Goal: Information Seeking & Learning: Learn about a topic

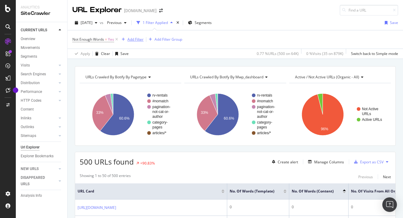
click at [129, 38] on div "Add Filter" at bounding box center [135, 39] width 16 height 5
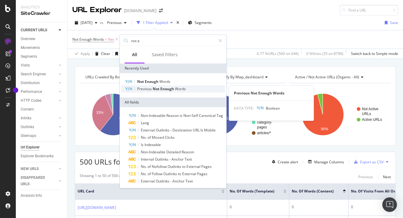
type input "not e"
click at [151, 89] on span "Previous" at bounding box center [145, 88] width 16 height 5
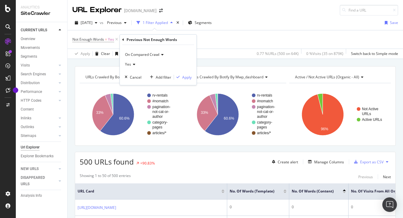
click at [134, 65] on icon at bounding box center [133, 65] width 4 height 4
click at [133, 85] on div "No" at bounding box center [158, 85] width 65 height 8
click at [188, 78] on div "Apply" at bounding box center [186, 77] width 9 height 5
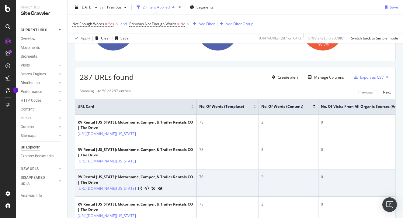
scroll to position [89, 0]
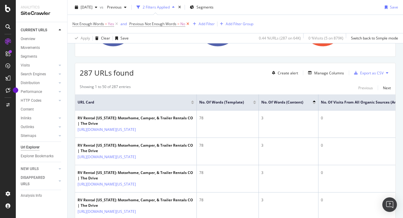
click at [189, 24] on icon at bounding box center [187, 24] width 5 height 6
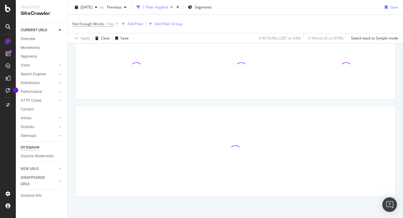
scroll to position [46, 0]
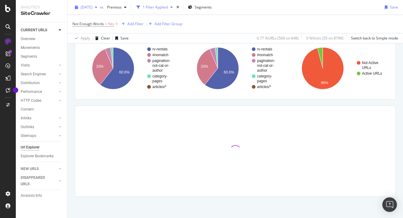
click at [92, 9] on span "[DATE]" at bounding box center [87, 7] width 12 height 5
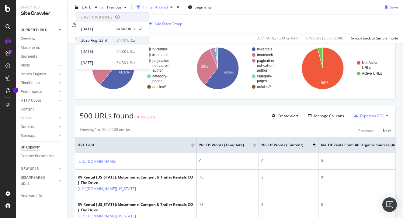
click at [105, 43] on div "[DATE] 64.4K URLs" at bounding box center [112, 40] width 72 height 9
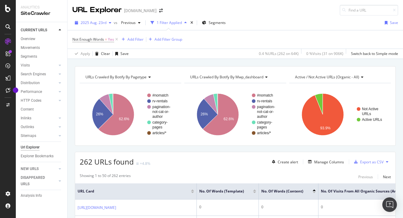
click at [103, 25] on span "2025 Aug. 23rd" at bounding box center [94, 22] width 26 height 5
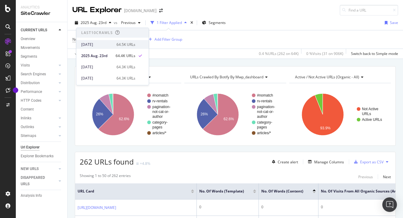
click at [105, 46] on div "[DATE]" at bounding box center [97, 44] width 32 height 5
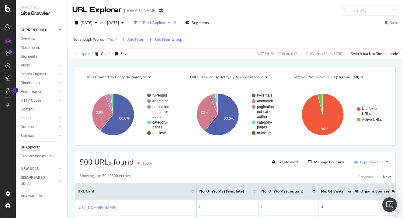
click at [132, 41] on div "Add Filter" at bounding box center [135, 39] width 16 height 5
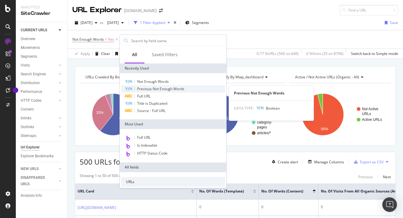
click at [151, 90] on span "Previous Not Enough Words" at bounding box center [160, 88] width 47 height 5
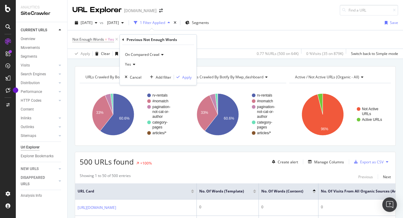
click at [130, 61] on div "Yes" at bounding box center [158, 65] width 67 height 10
click at [135, 85] on div "No" at bounding box center [158, 85] width 65 height 8
click at [187, 78] on div "Apply" at bounding box center [186, 77] width 9 height 5
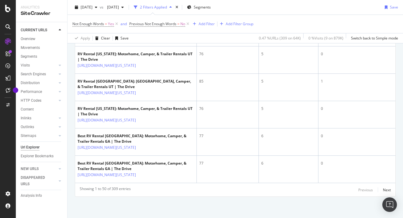
scroll to position [1594, 0]
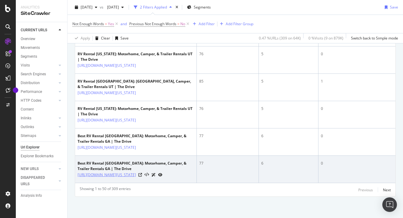
click at [136, 172] on link "[URL][DOMAIN_NAME][US_STATE]" at bounding box center [107, 175] width 58 height 6
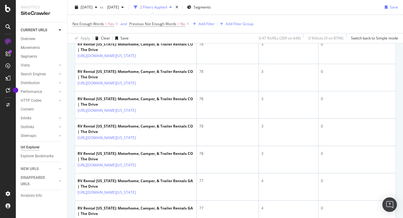
scroll to position [0, 0]
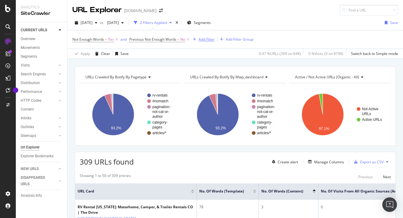
click at [205, 40] on div "Add Filter" at bounding box center [207, 39] width 16 height 5
click at [211, 34] on div "Not Enough Words = Yes and Previous Not Enough Words = No Add Filter Add Filter…" at bounding box center [235, 39] width 326 height 18
click at [209, 37] on div "Add Filter" at bounding box center [207, 39] width 16 height 5
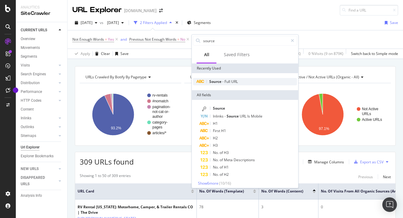
type input "source"
click at [215, 84] on span "Source" at bounding box center [215, 81] width 13 height 5
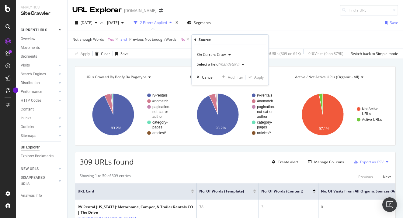
click at [220, 54] on span "On Current Crawl" at bounding box center [211, 54] width 29 height 5
click at [239, 50] on div "On Current Crawl" at bounding box center [230, 55] width 67 height 10
click at [230, 61] on div "Select a field (mandatory)" at bounding box center [222, 64] width 50 height 9
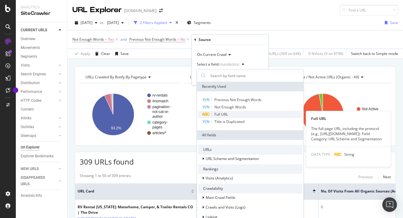
click at [226, 115] on span "Full URL" at bounding box center [220, 114] width 13 height 5
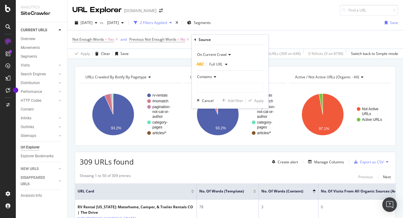
click at [216, 80] on div "Contains" at bounding box center [230, 77] width 67 height 10
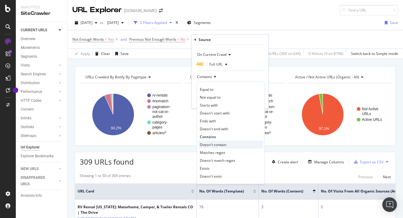
click at [216, 143] on span "Doesn't contain" at bounding box center [213, 144] width 26 height 5
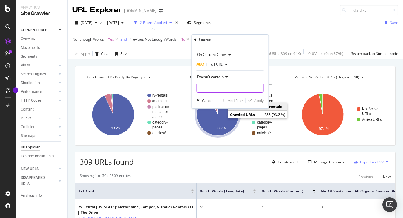
click at [229, 91] on input "text" at bounding box center [230, 88] width 66 height 10
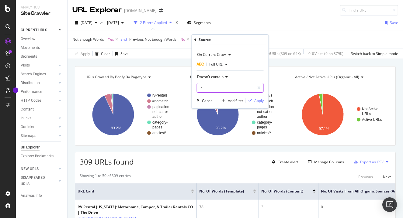
type input "."
type input "/rentals/"
click at [261, 102] on div "Apply" at bounding box center [258, 100] width 9 height 5
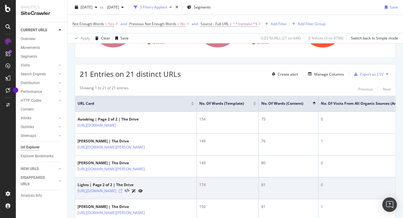
scroll to position [87, 0]
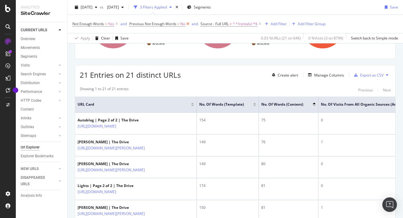
click at [188, 23] on icon at bounding box center [187, 24] width 5 height 6
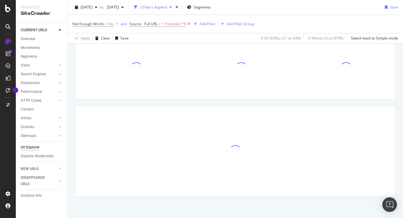
scroll to position [46, 0]
click at [117, 25] on icon at bounding box center [116, 24] width 5 height 6
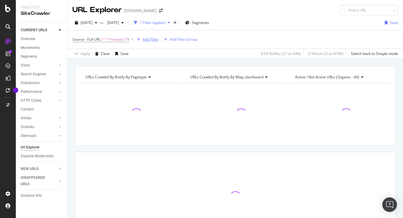
click at [148, 39] on div "Add Filter" at bounding box center [151, 39] width 16 height 5
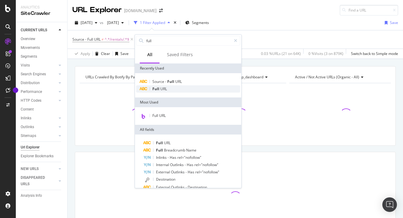
type input "full"
click at [168, 90] on div "Full URL" at bounding box center [188, 88] width 104 height 7
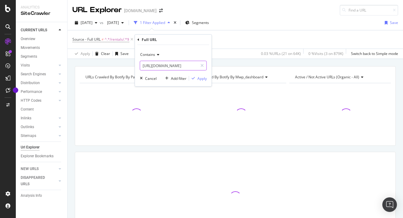
click at [158, 63] on input "[URL][DOMAIN_NAME]" at bounding box center [168, 66] width 57 height 10
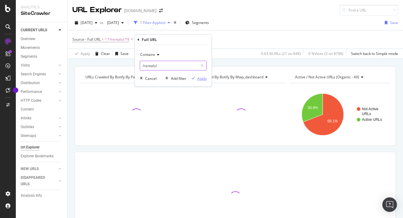
type input "/rentals/"
click at [200, 78] on div "Apply" at bounding box center [201, 78] width 9 height 5
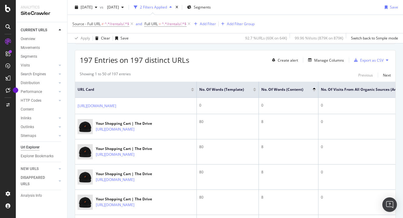
scroll to position [133, 0]
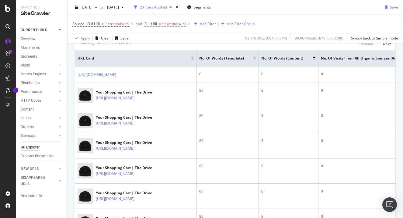
click at [166, 25] on span "^.*/rentals/.*$" at bounding box center [174, 24] width 25 height 9
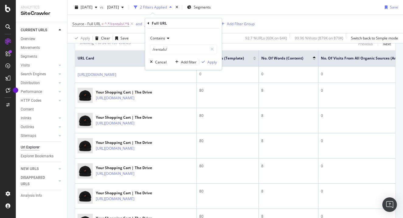
scroll to position [46, 0]
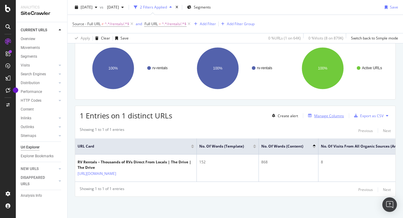
click at [332, 116] on div "Manage Columns" at bounding box center [329, 115] width 30 height 5
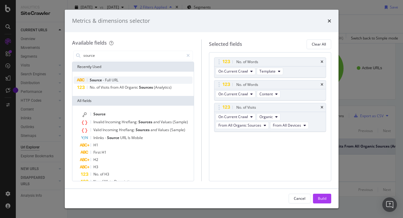
type input "source"
click at [164, 79] on div "Source - Full URL" at bounding box center [133, 80] width 119 height 7
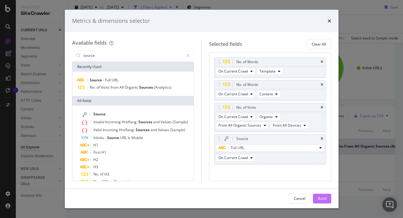
click at [319, 201] on div "Build" at bounding box center [322, 198] width 9 height 9
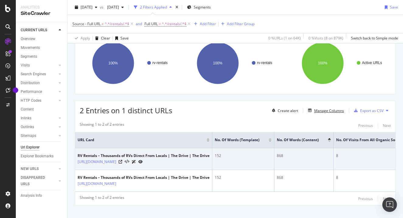
scroll to position [0, 197]
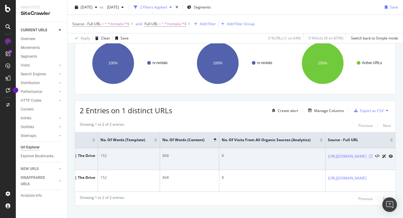
click at [370, 158] on icon at bounding box center [371, 157] width 4 height 4
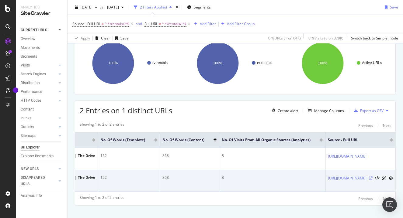
click at [372, 180] on icon at bounding box center [371, 179] width 4 height 4
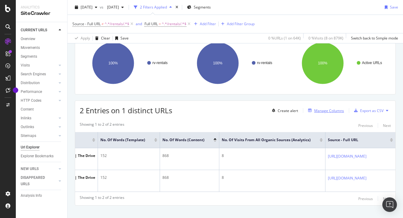
click at [335, 111] on div "Manage Columns" at bounding box center [329, 110] width 30 height 5
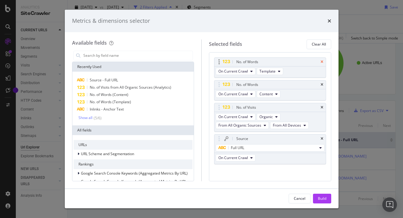
click at [321, 61] on icon "times" at bounding box center [321, 62] width 3 height 4
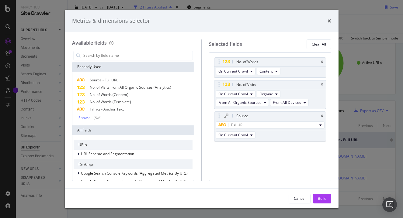
click at [321, 61] on icon "times" at bounding box center [321, 62] width 3 height 4
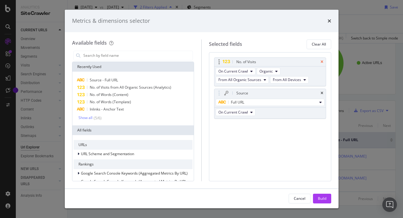
click at [321, 61] on icon "times" at bounding box center [321, 62] width 3 height 4
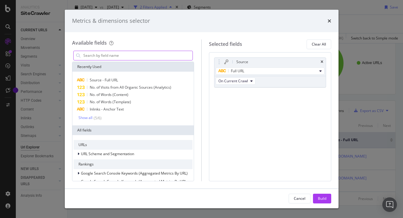
click at [142, 57] on input "modal" at bounding box center [138, 55] width 110 height 9
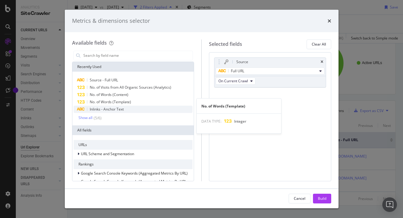
click at [116, 109] on span "Inlinks - Anchor Text" at bounding box center [107, 109] width 34 height 5
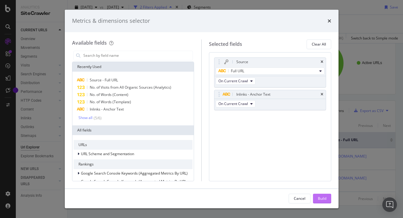
click at [318, 200] on div "Build" at bounding box center [322, 198] width 9 height 5
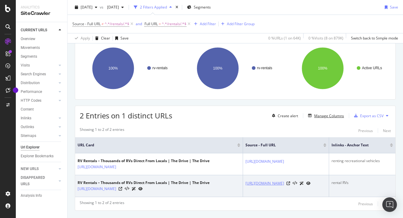
scroll to position [0, 24]
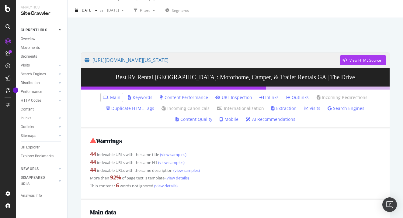
scroll to position [14, 0]
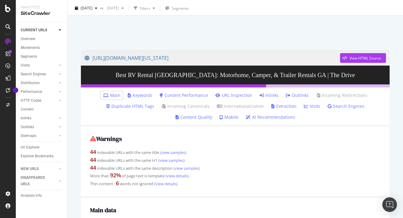
click at [266, 97] on link "Inlinks" at bounding box center [268, 95] width 19 height 6
